Goal: Task Accomplishment & Management: Manage account settings

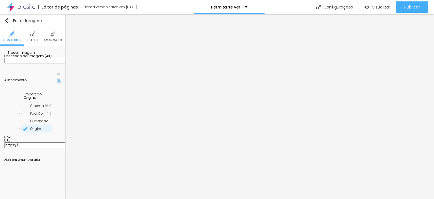
click at [35, 55] on span "Trocar imagem" at bounding box center [19, 52] width 31 height 5
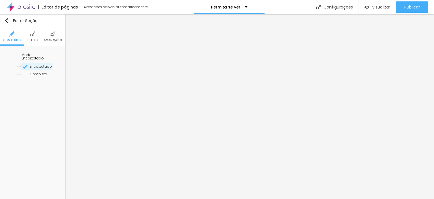
click at [33, 37] on li "Estilo" at bounding box center [32, 36] width 11 height 19
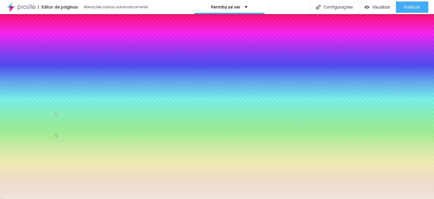
click at [51, 103] on input "#EEE6DC" at bounding box center [38, 102] width 68 height 6
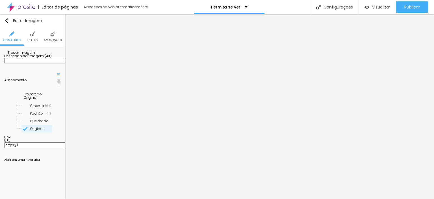
click at [33, 55] on span "Trocar imagem" at bounding box center [19, 52] width 31 height 5
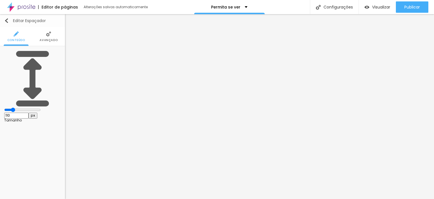
click at [7, 20] on img "button" at bounding box center [6, 20] width 5 height 5
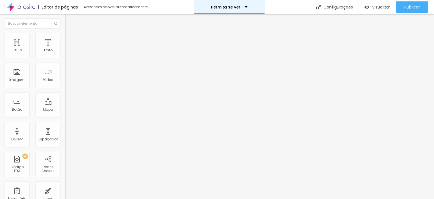
click at [240, 11] on div "Permita se ver" at bounding box center [229, 7] width 71 height 14
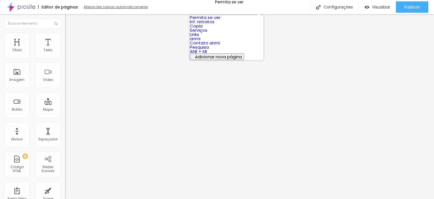
click at [105, 8] on div "Alterações salvas automaticamente" at bounding box center [116, 6] width 65 height 3
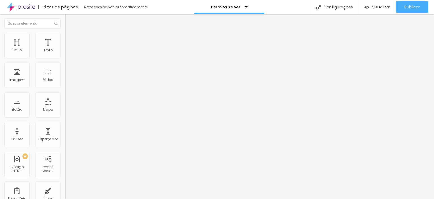
click at [246, 7] on div "Permita se ver" at bounding box center [229, 7] width 71 height 14
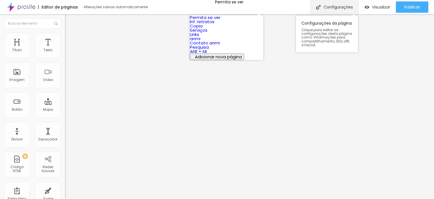
click at [337, 7] on div "Configurações" at bounding box center [334, 7] width 49 height 14
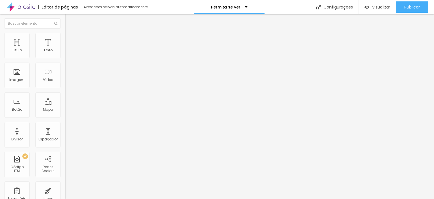
click at [106, 5] on div "Alterações salvas automaticamente" at bounding box center [116, 6] width 65 height 3
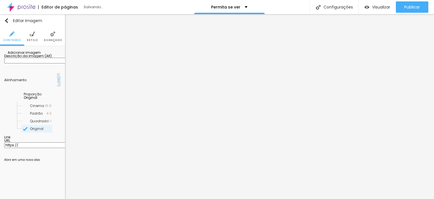
click at [17, 54] on div "Adicionar imagem" at bounding box center [32, 52] width 57 height 4
click at [25, 54] on div "Adicionar imagem" at bounding box center [32, 52] width 57 height 4
click at [26, 55] on span "Adicionar imagem" at bounding box center [22, 52] width 36 height 5
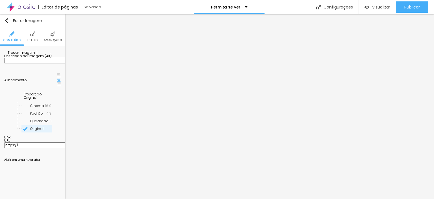
click at [37, 100] on span "Original" at bounding box center [31, 97] width 14 height 5
click at [34, 123] on span "Quadrado" at bounding box center [30, 120] width 18 height 5
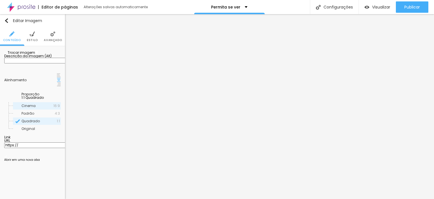
click at [34, 108] on span "Cinema" at bounding box center [28, 105] width 14 height 5
click at [32, 116] on span "Padrão" at bounding box center [27, 113] width 13 height 5
click at [34, 108] on span "Cinema" at bounding box center [28, 105] width 14 height 5
click at [31, 36] on img at bounding box center [32, 33] width 5 height 5
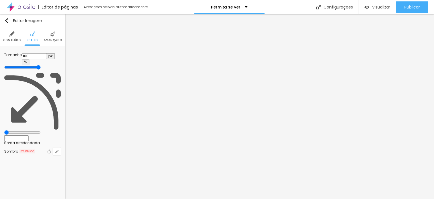
type input "95"
type input "90"
type input "80"
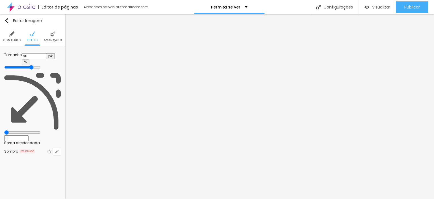
type input "80"
type input "75"
type input "70"
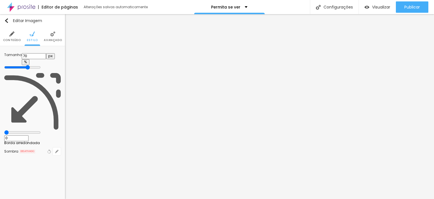
type input "65"
type input "60"
type input "55"
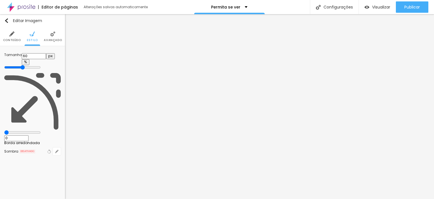
type input "55"
type input "50"
type input "45"
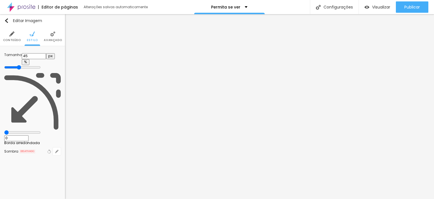
type input "40"
drag, startPoint x: 59, startPoint y: 61, endPoint x: 23, endPoint y: 62, distance: 35.4
type input "40"
click at [23, 65] on input "range" at bounding box center [22, 67] width 36 height 5
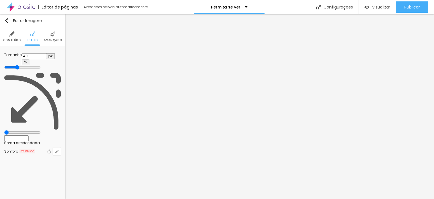
click at [9, 39] on span "Conteúdo" at bounding box center [12, 40] width 18 height 3
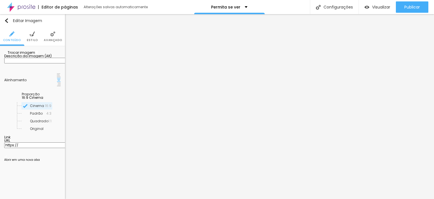
click at [43, 100] on span "16:9 Cinema" at bounding box center [32, 97] width 21 height 5
click at [41, 115] on span "Padrão" at bounding box center [37, 113] width 33 height 3
click at [31, 133] on li "Original" at bounding box center [37, 129] width 48 height 8
click at [34, 131] on span "Original" at bounding box center [28, 128] width 14 height 5
click at [57, 77] on img at bounding box center [59, 75] width 4 height 4
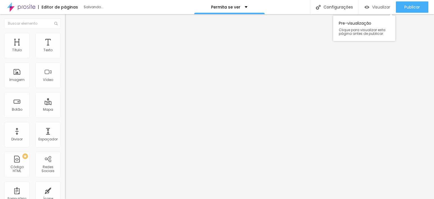
click at [379, 5] on span "Visualizar" at bounding box center [381, 7] width 18 height 5
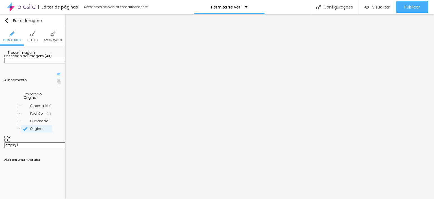
click at [38, 54] on img at bounding box center [36, 51] width 3 height 3
click at [28, 55] on span "Trocar imagem" at bounding box center [19, 52] width 31 height 5
click at [41, 55] on span "Adicionar imagem" at bounding box center [22, 52] width 36 height 5
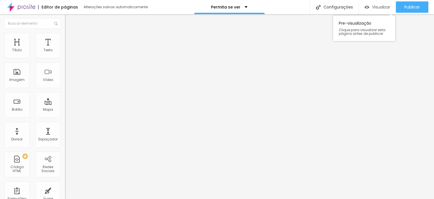
click at [377, 6] on span "Visualizar" at bounding box center [381, 7] width 18 height 5
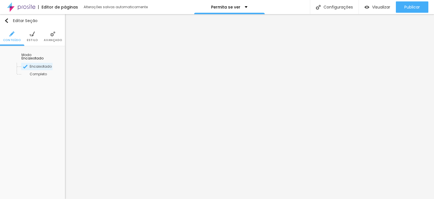
click at [30, 38] on li "Estilo" at bounding box center [32, 36] width 11 height 19
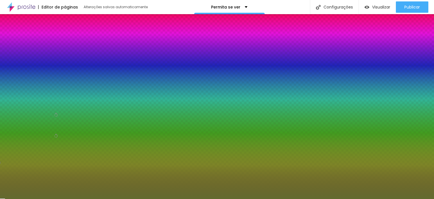
click at [49, 102] on input "#636B2F" at bounding box center [38, 102] width 68 height 6
click at [41, 58] on span "Adicionar imagem" at bounding box center [22, 55] width 36 height 5
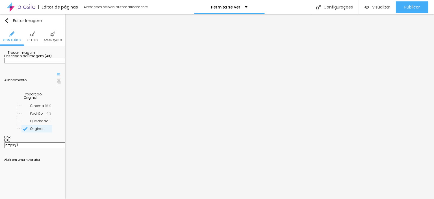
click at [31, 55] on span "Trocar imagem" at bounding box center [19, 52] width 31 height 5
click at [32, 37] on li "Estilo" at bounding box center [32, 36] width 11 height 19
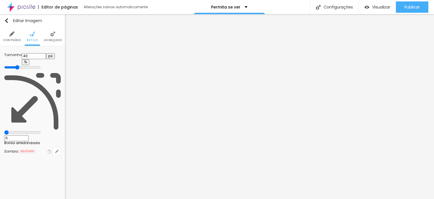
type input "45"
type input "50"
drag, startPoint x: 24, startPoint y: 60, endPoint x: 29, endPoint y: 60, distance: 4.5
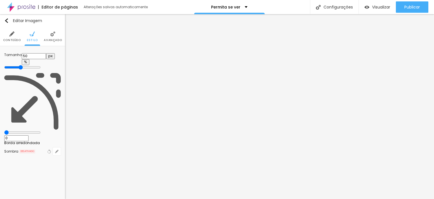
type input "50"
click at [29, 65] on input "range" at bounding box center [22, 67] width 36 height 5
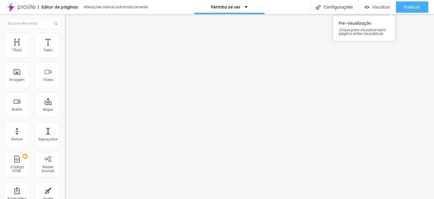
click at [374, 11] on div "Visualizar" at bounding box center [378, 6] width 26 height 11
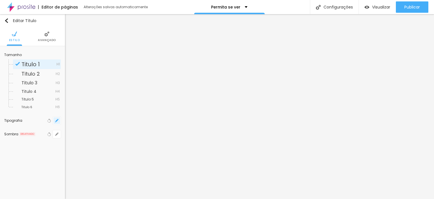
click at [58, 121] on icon "button" at bounding box center [56, 120] width 3 height 3
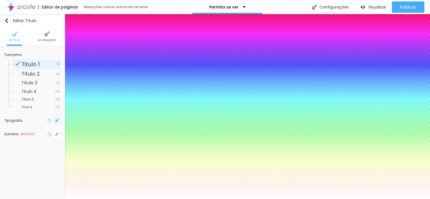
type input "1"
type input "0.5"
click at [300, 198] on div at bounding box center [215, 199] width 430 height 0
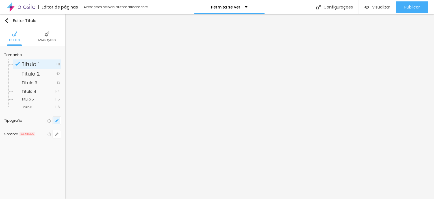
click at [56, 121] on icon "button" at bounding box center [55, 121] width 1 height 1
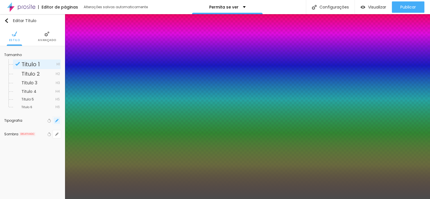
type input "1"
type input "0.5"
select select "Actor-Regular"
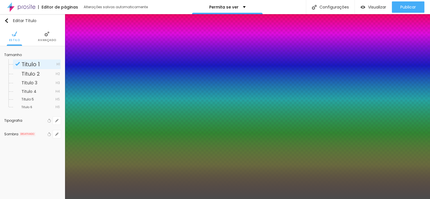
type input "1"
type input "0.5"
type input "1"
type input "0.5"
type input "1"
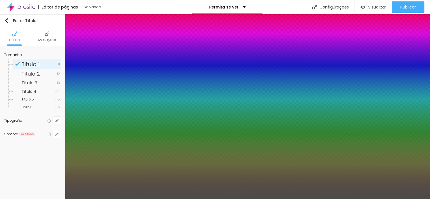
type input "0.5"
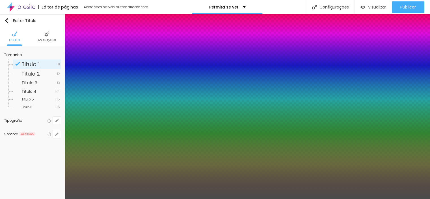
select select "AbrilFatface-Regular"
type input "1"
type input "0.5"
select select "Actor-Regular"
type input "1"
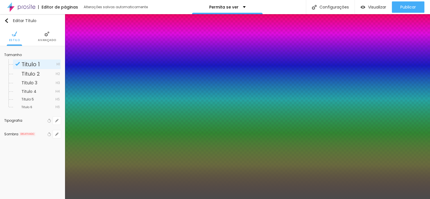
type input "0.5"
select select "Alegreya"
type input "1"
type input "0.5"
type input "1"
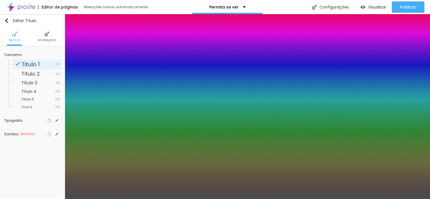
type input "0.5"
type input "1"
type input "0.5"
select select "AlegreyaBlack"
type input "1"
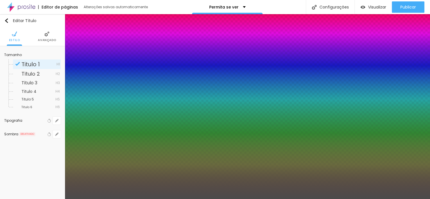
type input "0.5"
type input "1"
type input "0.5"
type input "1"
type input "0.5"
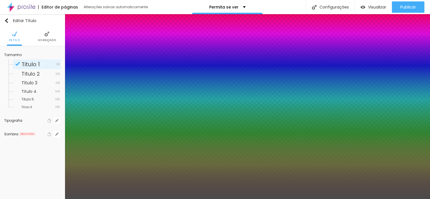
select select "Alice"
type input "1"
type input "0.5"
type input "1"
type input "0.5"
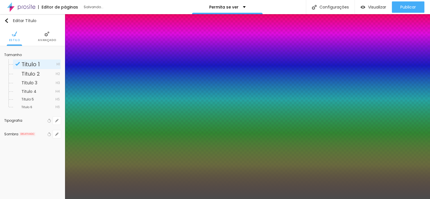
select select "AlegreyaBlack"
type input "1"
type input "0.5"
type input "1"
type input "0.5"
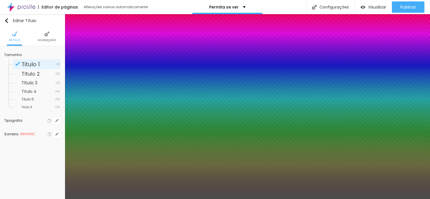
select select "Alegreya"
type input "1"
type input "0.5"
select select "Actor-Regular"
type input "1"
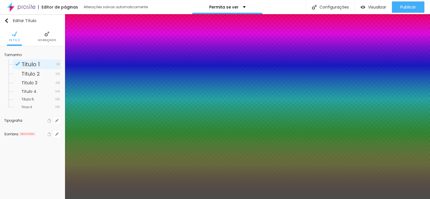
type input "0.5"
type input "1"
type input "0.5"
select select "Alegreya"
type input "1"
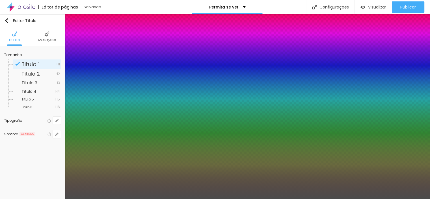
type input "0.5"
select select "AlegreyaBlack"
type input "1"
type input "0.5"
type input "1"
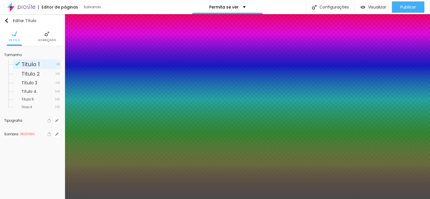
type input "0.5"
select select "Alice"
type input "1"
type input "0.5"
type input "1"
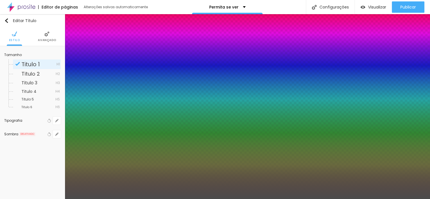
type input "0.5"
type input "1"
type input "0.5"
select select "[PERSON_NAME]"
type input "1"
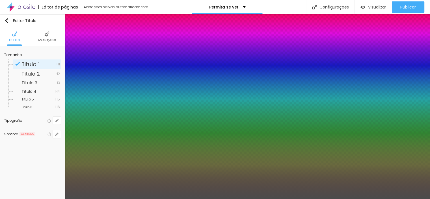
type input "0.5"
type input "1"
type input "0.5"
type input "1"
type input "0.5"
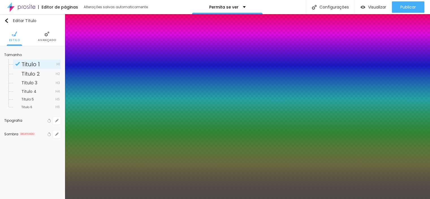
select select "Alice"
type input "1"
type input "0.5"
select select "[PERSON_NAME]"
type input "1"
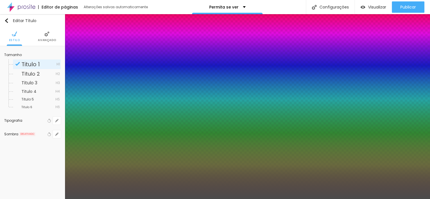
type input "0.5"
select select "Allan-Regular"
type input "1"
type input "0.5"
select select "Amaranth"
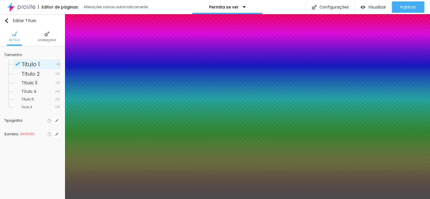
type input "1"
type input "0.5"
select select "AmaticaSC"
type input "1"
type input "0.5"
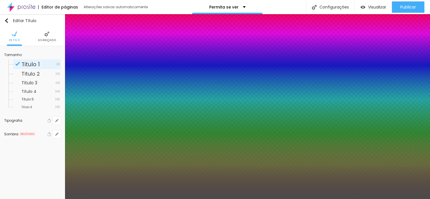
select select "AmaticSC"
type input "1"
type input "0.5"
type input "1"
type input "0.5"
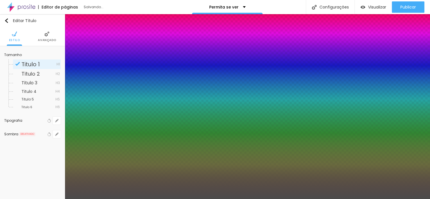
select select "Amita-Bold"
type input "1"
type input "0.5"
select select "[GEOGRAPHIC_DATA]"
type input "1"
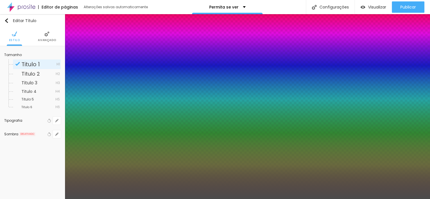
type input "0.5"
select select "AnonymousPro-Bold"
type input "1"
type input "0.5"
select select "AnonymousPro-Italic"
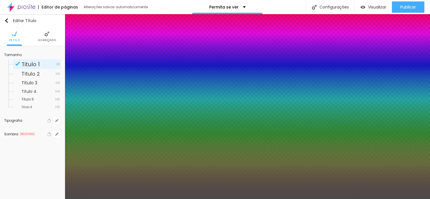
type input "1"
type input "0.5"
select select "Arapey"
type input "1"
type input "0.5"
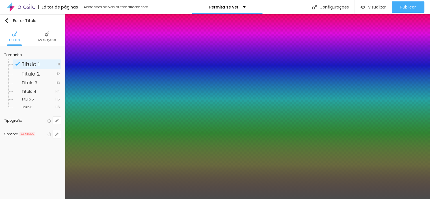
select select "Archivo-Bold"
type input "1"
type input "0.5"
select select "Arsenal-Bold"
type input "1"
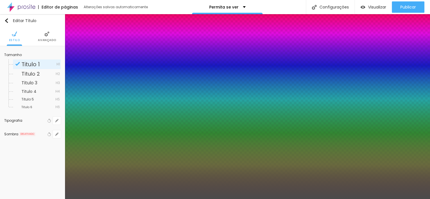
type input "0.5"
select select "Arsenal-Regular"
type input "1"
type input "0.5"
select select "Assistant"
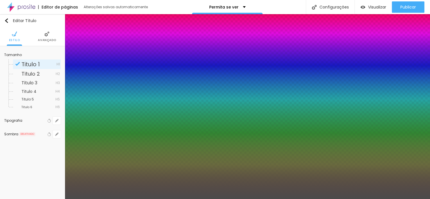
type input "1"
type input "0.5"
select select "AssistantLight"
type input "1"
type input "0.5"
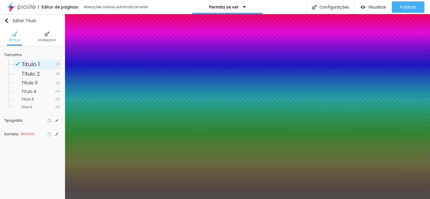
select select "AveriaLibre"
type input "1"
type input "0.5"
select select "AveriaLibreLight"
type input "1"
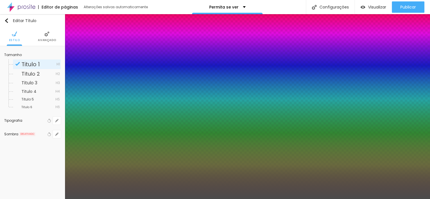
type input "0.5"
select select "AveriaSansLibre-Italic"
type input "1"
type input "0.5"
select select "Bentham-Regular"
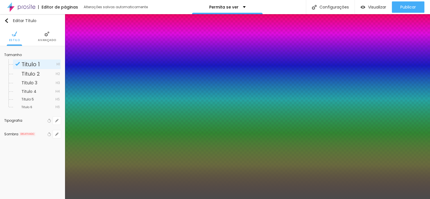
type input "1"
type input "0.5"
type input "1"
type input "0.5"
select select "Bevan-Regular"
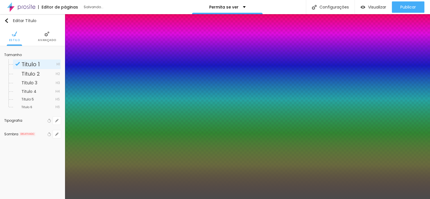
type input "1"
type input "0.5"
select select "BioRhyme"
type input "1"
type input "0.5"
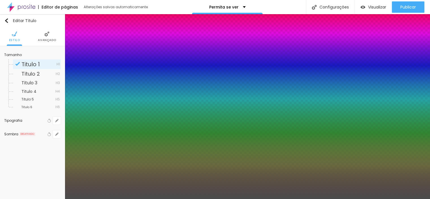
select select "BioRhymeExtraBold"
type input "1"
type input "0.5"
type input "1"
type input "0.5"
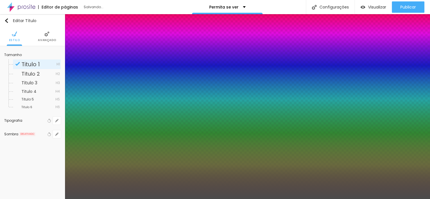
type input "1"
type input "0.5"
select select "BioRhymeLight"
type input "1"
type input "0.5"
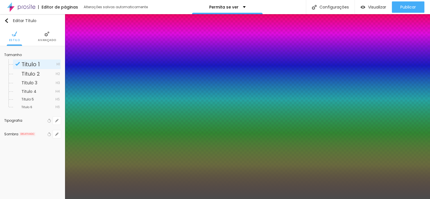
select select "Bitter"
type input "1"
type input "0.5"
type input "1"
type input "0.5"
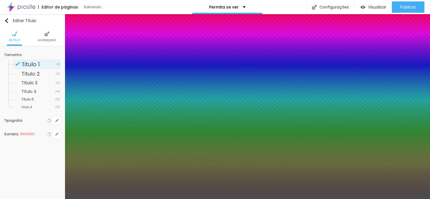
select select "BreeSerif"
type input "1"
type input "0.5"
type input "1"
type input "0.5"
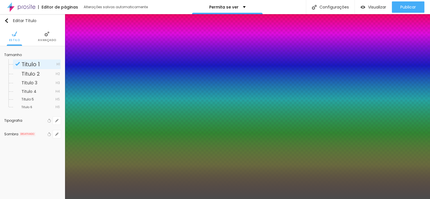
select select "Bitter"
type input "1"
type input "0.5"
click at [181, 198] on div at bounding box center [215, 199] width 430 height 0
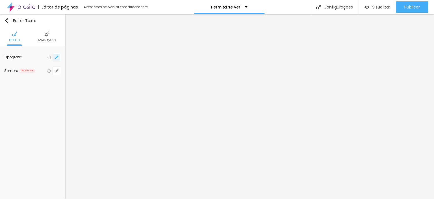
click at [59, 55] on icon "button" at bounding box center [56, 56] width 3 height 3
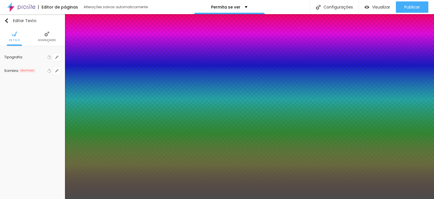
click at [183, 198] on div at bounding box center [217, 199] width 434 height 0
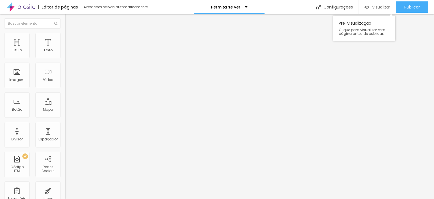
click at [384, 5] on span "Visualizar" at bounding box center [381, 7] width 18 height 5
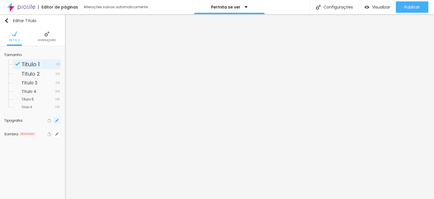
click at [58, 119] on icon "button" at bounding box center [57, 119] width 1 height 1
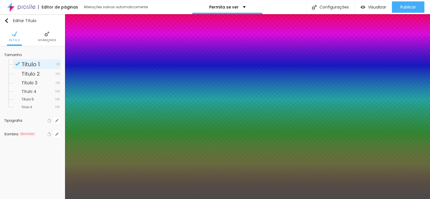
click at [185, 198] on div at bounding box center [215, 199] width 430 height 0
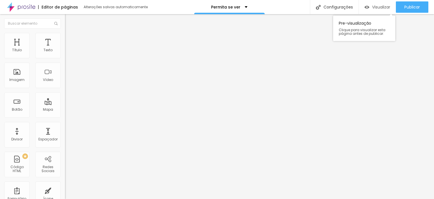
click at [373, 6] on span "Visualizar" at bounding box center [381, 7] width 18 height 5
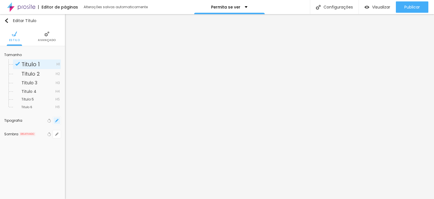
click at [58, 120] on icon "button" at bounding box center [57, 120] width 2 height 2
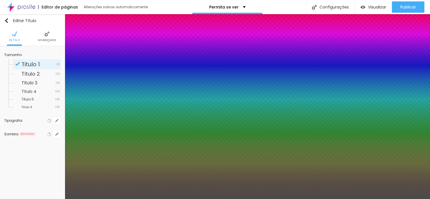
click at [171, 198] on div at bounding box center [215, 199] width 430 height 0
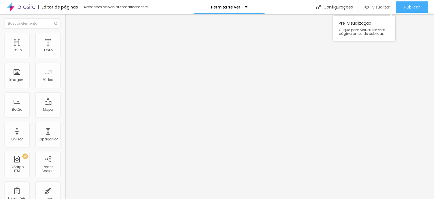
click at [375, 9] on span "Visualizar" at bounding box center [381, 7] width 18 height 5
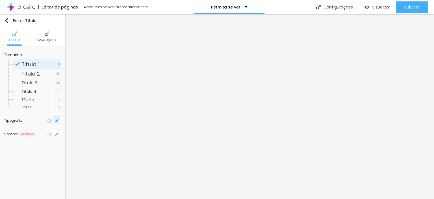
click at [59, 120] on icon "button" at bounding box center [56, 120] width 3 height 3
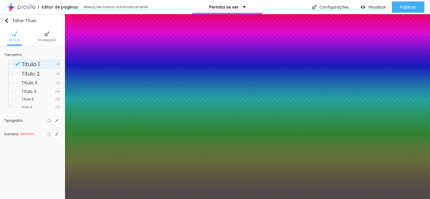
click at [179, 198] on div at bounding box center [215, 199] width 430 height 0
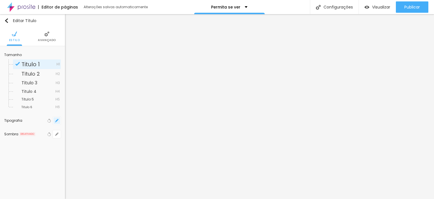
click at [57, 121] on icon "button" at bounding box center [56, 120] width 3 height 3
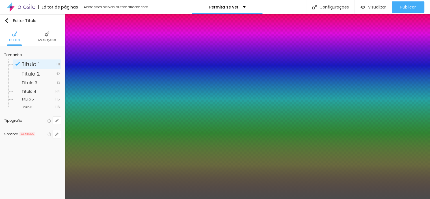
click at [124, 198] on div at bounding box center [215, 199] width 430 height 0
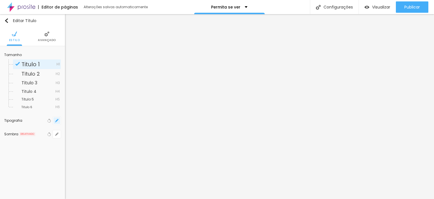
click at [58, 120] on icon "button" at bounding box center [57, 120] width 2 height 2
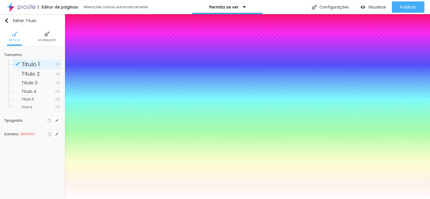
click at [166, 198] on div at bounding box center [215, 199] width 430 height 0
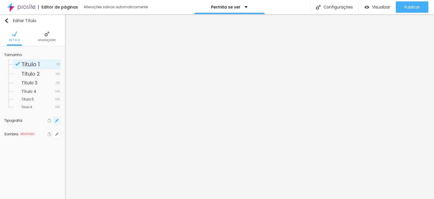
click at [57, 121] on icon "button" at bounding box center [57, 120] width 2 height 2
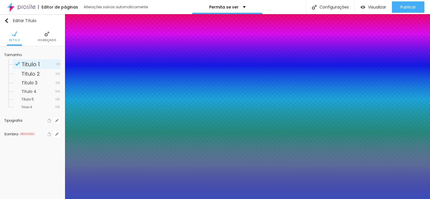
click at [135, 198] on div at bounding box center [215, 199] width 430 height 0
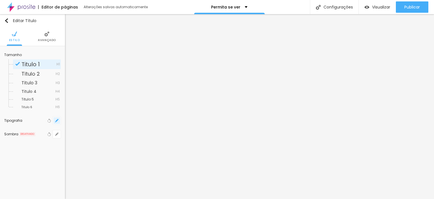
click at [57, 120] on icon "button" at bounding box center [57, 120] width 2 height 2
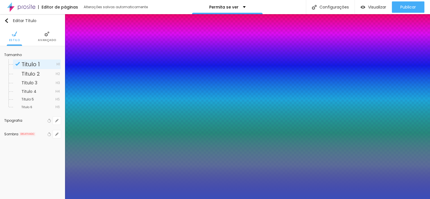
click at [140, 198] on div at bounding box center [215, 199] width 430 height 0
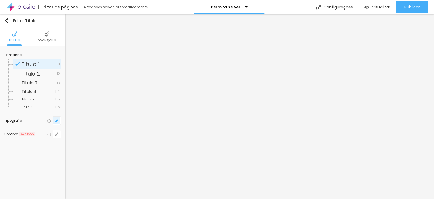
click at [57, 120] on icon "button" at bounding box center [57, 120] width 2 height 2
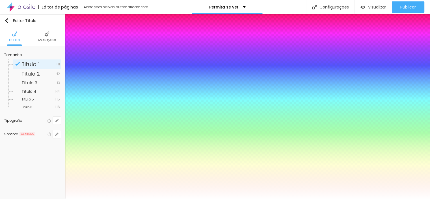
click at [134, 198] on div at bounding box center [215, 199] width 430 height 0
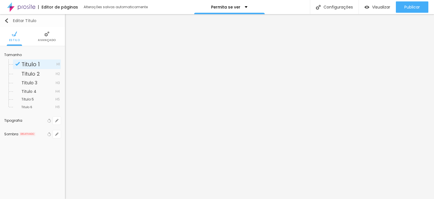
click at [7, 22] on img "button" at bounding box center [6, 20] width 5 height 5
click at [8, 20] on img "button" at bounding box center [6, 20] width 5 height 5
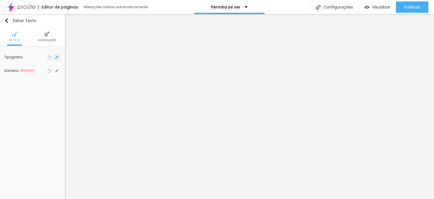
click at [54, 56] on button "button" at bounding box center [57, 57] width 8 height 8
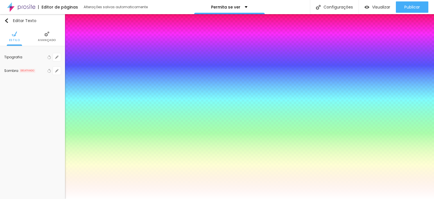
click at [271, 198] on div at bounding box center [217, 199] width 434 height 0
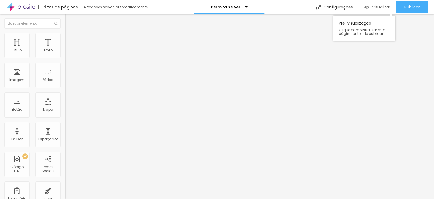
click at [372, 7] on span "Visualizar" at bounding box center [381, 7] width 18 height 5
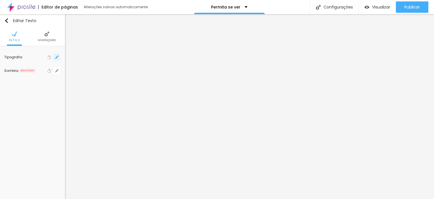
click at [58, 55] on icon "button" at bounding box center [57, 55] width 1 height 1
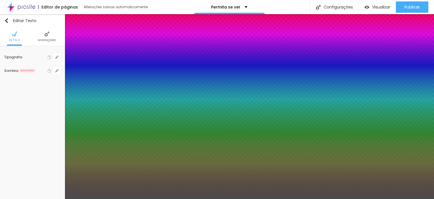
click at [194, 198] on div at bounding box center [217, 199] width 434 height 0
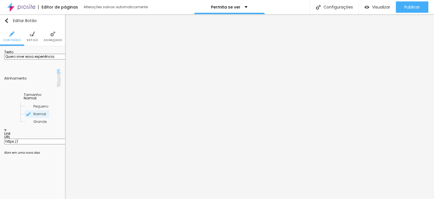
click at [34, 37] on li "Estilo" at bounding box center [32, 36] width 11 height 19
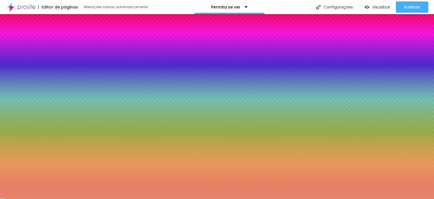
click at [55, 61] on input "#C97A5A" at bounding box center [38, 64] width 68 height 6
paste input "B56C64"
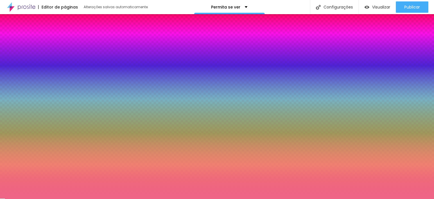
paste input "B56C64"
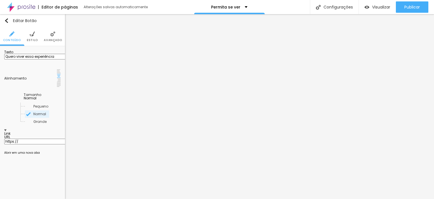
click at [29, 37] on li "Estilo" at bounding box center [32, 36] width 11 height 19
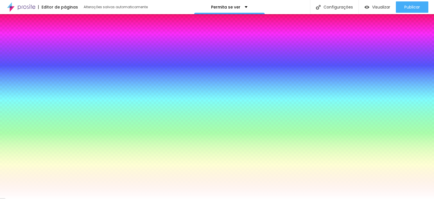
click at [56, 61] on input "#C97A5A" at bounding box center [38, 64] width 68 height 6
paste input "B56C64"
click at [49, 189] on input "#DB6244" at bounding box center [38, 192] width 68 height 6
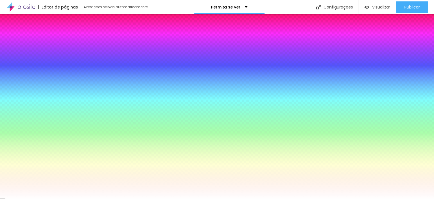
click at [49, 189] on input "#DB6244" at bounding box center [38, 192] width 68 height 6
paste input "B56C6"
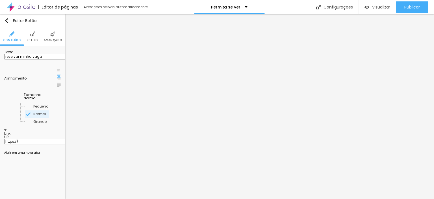
click at [31, 36] on img at bounding box center [32, 33] width 5 height 5
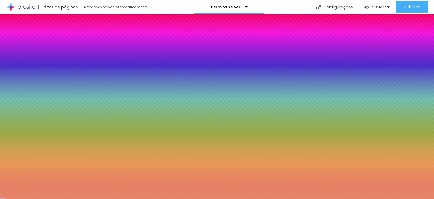
click at [54, 61] on input "#C97A5A" at bounding box center [38, 64] width 68 height 6
paste input "B56C64"
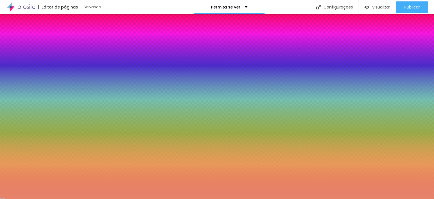
paste input "B56C64"
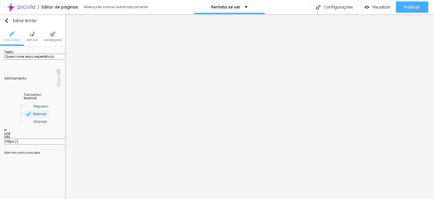
drag, startPoint x: 21, startPoint y: 118, endPoint x: 0, endPoint y: 116, distance: 20.8
click at [0, 116] on div "Texto Quero viver essa experiência Alinhamento [GEOGRAPHIC_DATA] Link URL https…" at bounding box center [32, 103] width 65 height 115
paste input "[DOMAIN_NAME][URL]"
drag, startPoint x: 50, startPoint y: 117, endPoint x: 0, endPoint y: 119, distance: 49.8
click at [0, 119] on div "Texto Quero viver essa experiência Alinhamento [GEOGRAPHIC_DATA] Link URL [URL]…" at bounding box center [32, 103] width 65 height 115
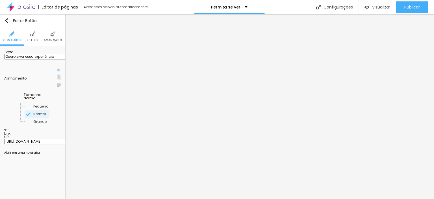
click at [33, 37] on li "Estilo" at bounding box center [32, 36] width 11 height 19
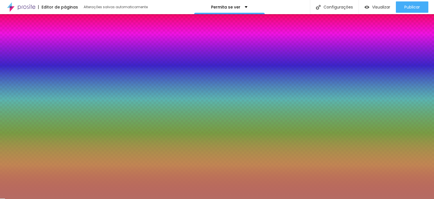
click at [49, 37] on li "Avançado" at bounding box center [53, 36] width 18 height 19
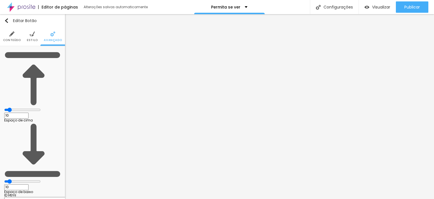
click at [14, 36] on li "Conteúdo" at bounding box center [12, 36] width 18 height 19
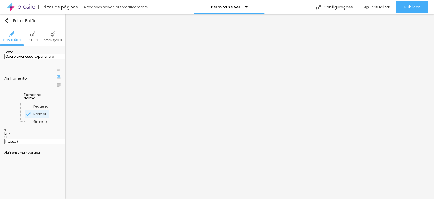
drag, startPoint x: 31, startPoint y: 115, endPoint x: 0, endPoint y: 116, distance: 31.4
click at [0, 116] on div "Texto Quero viver essa experiência Alinhamento [GEOGRAPHIC_DATA] Link URL https…" at bounding box center [32, 103] width 65 height 115
paste input "[DOMAIN_NAME][URL]"
drag, startPoint x: 41, startPoint y: 116, endPoint x: 0, endPoint y: 107, distance: 41.9
click at [0, 107] on div "Texto reservar minha vaga Alinhamento [GEOGRAPHIC_DATA] Link URL https:// Abrir…" at bounding box center [32, 103] width 65 height 115
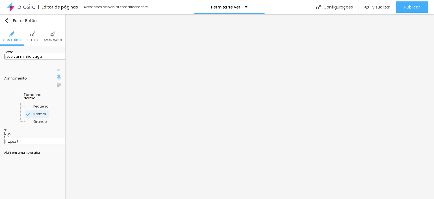
paste input "[DOMAIN_NAME][URL]"
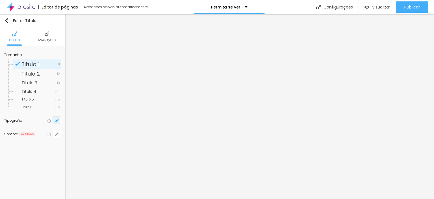
click at [54, 119] on button "button" at bounding box center [57, 120] width 8 height 8
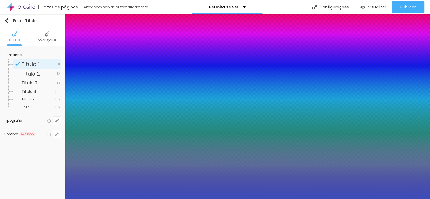
click at [164, 198] on div at bounding box center [215, 199] width 430 height 0
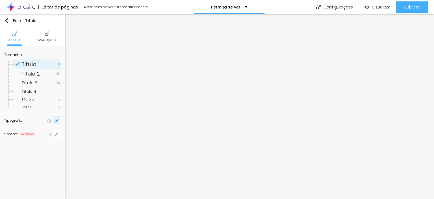
click at [57, 120] on icon "button" at bounding box center [57, 120] width 2 height 2
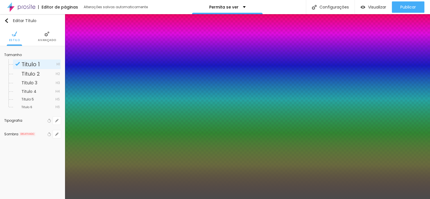
click at [120, 198] on div at bounding box center [215, 199] width 430 height 0
